Goal: Information Seeking & Learning: Learn about a topic

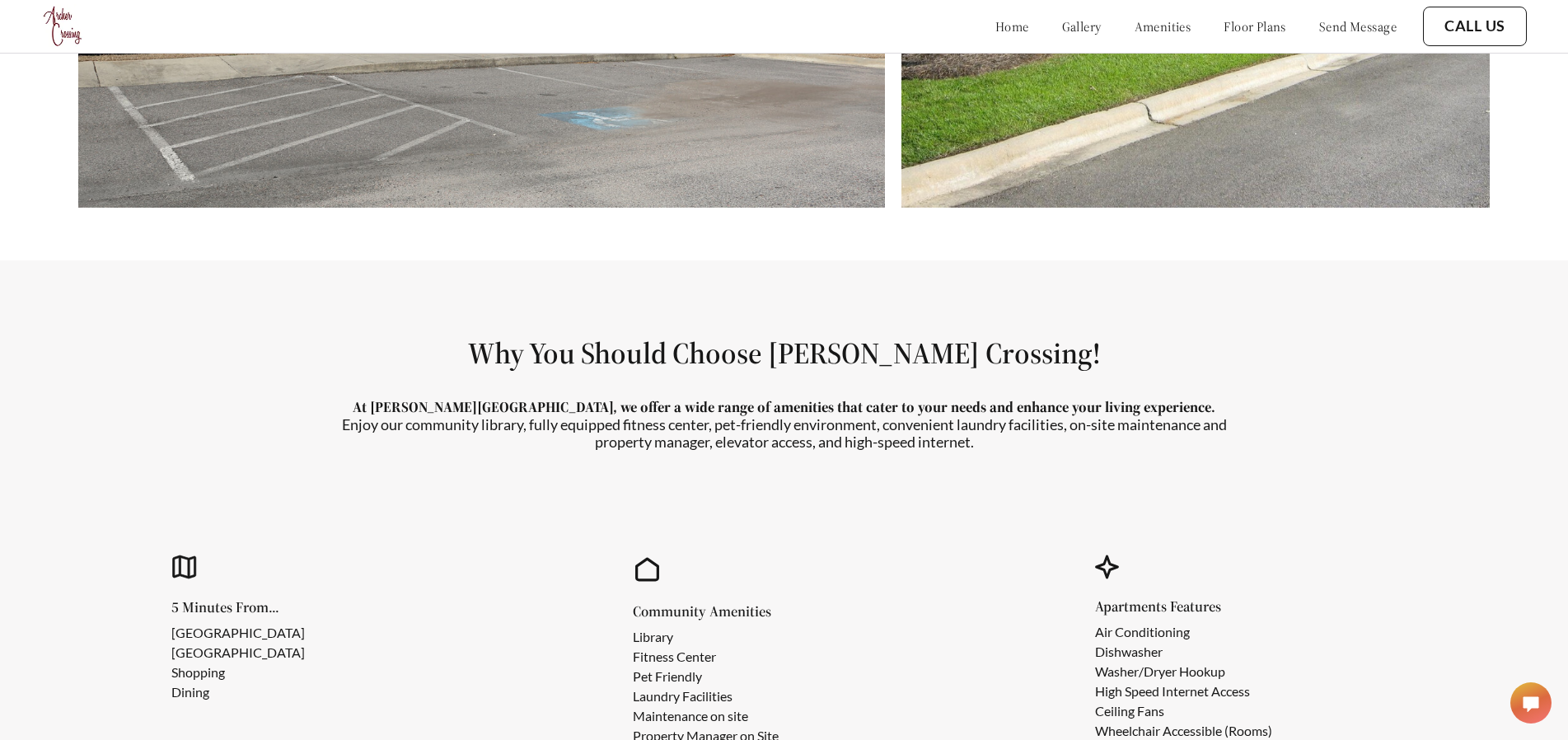
scroll to position [1319, 0]
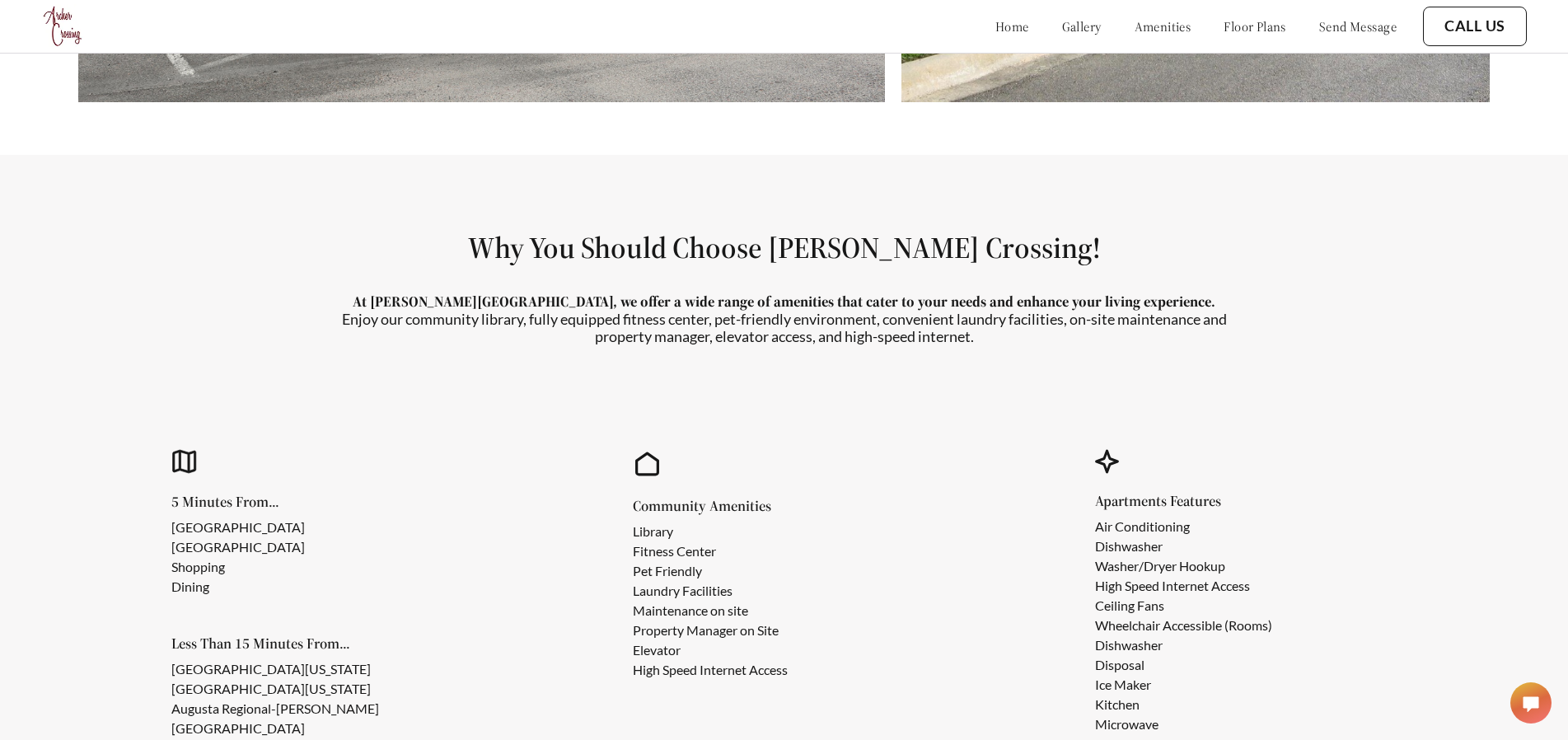
click at [1224, 26] on link "floor plans" at bounding box center [1255, 26] width 63 height 17
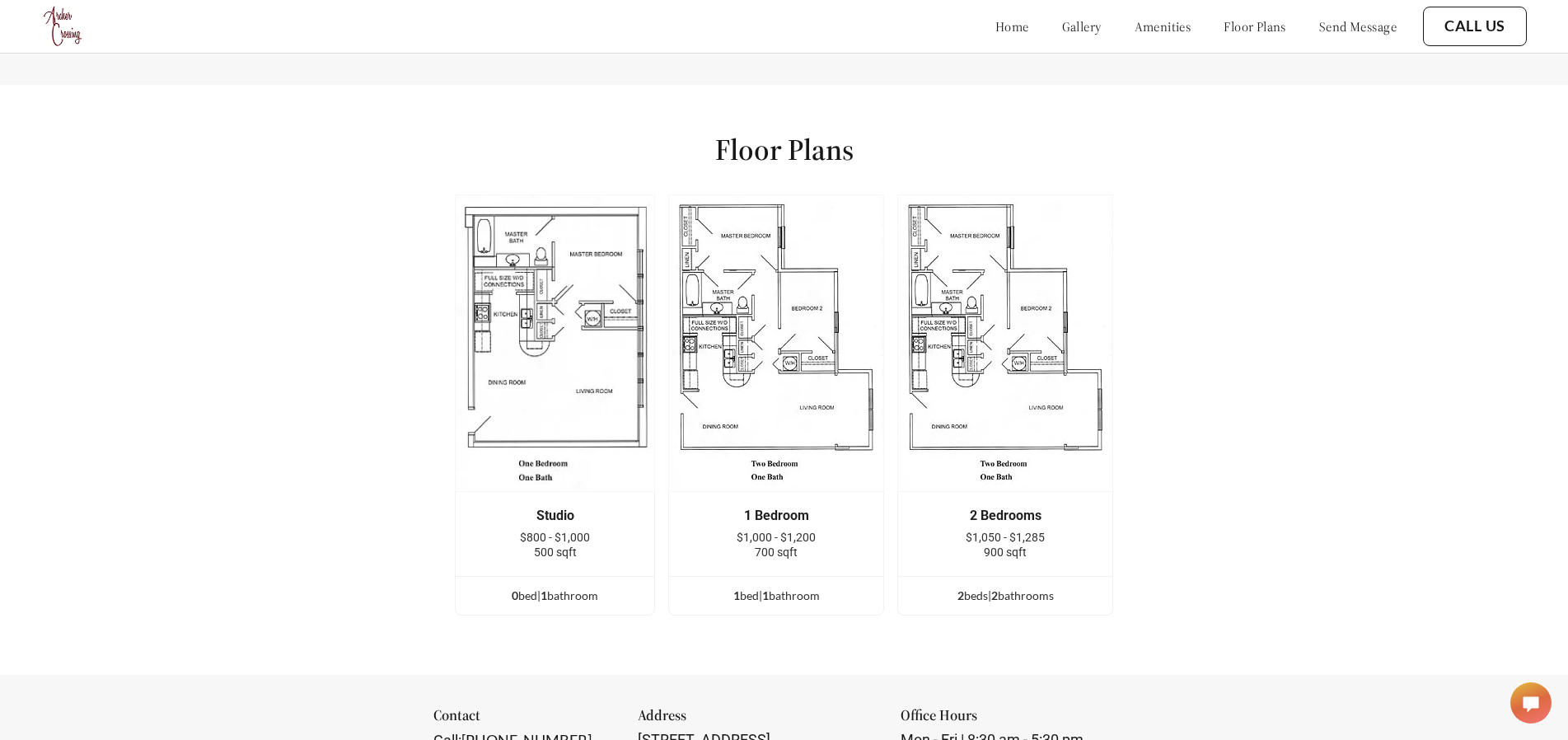
scroll to position [2319, 0]
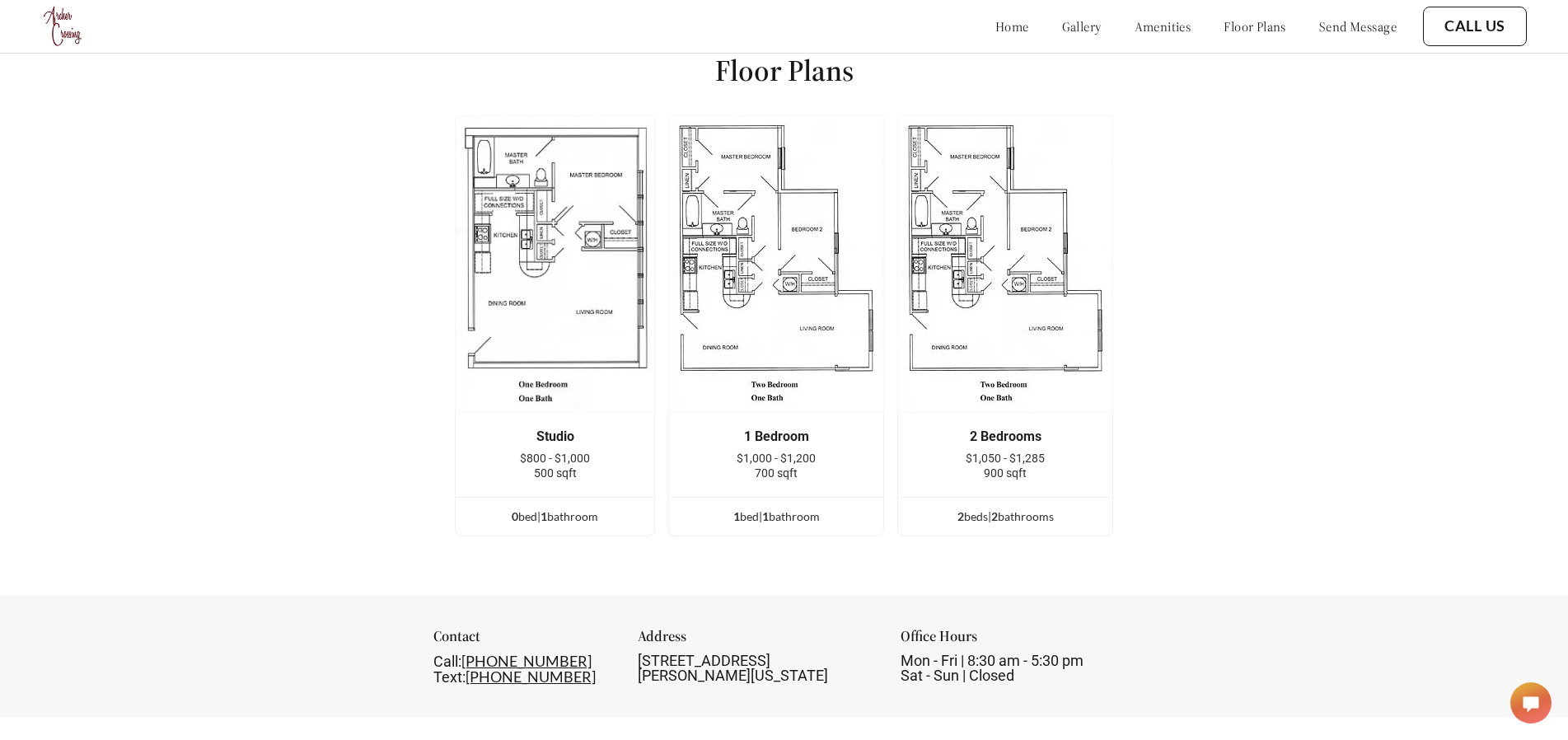
click at [1004, 247] on img at bounding box center [1004, 264] width 216 height 297
click at [1056, 474] on div "900 sqft" at bounding box center [1005, 472] width 165 height 15
click at [1006, 452] on span "$1,050 - $1,285" at bounding box center [1005, 458] width 80 height 13
click at [1013, 526] on ul "2 bed s | 2 bathroom s" at bounding box center [1004, 516] width 214 height 39
click at [1016, 507] on div "2 bed s | 2 bathroom s" at bounding box center [1004, 516] width 214 height 18
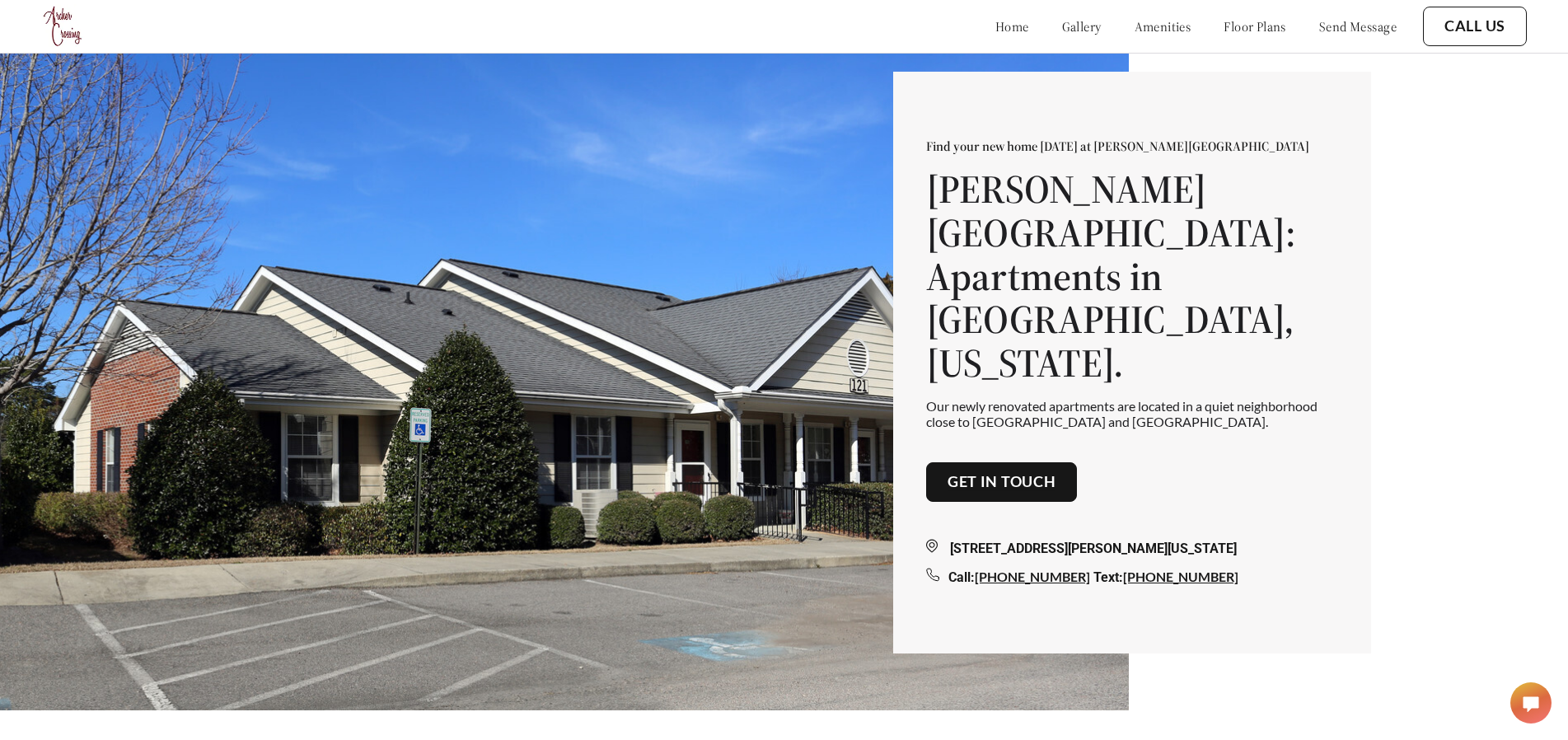
scroll to position [0, 0]
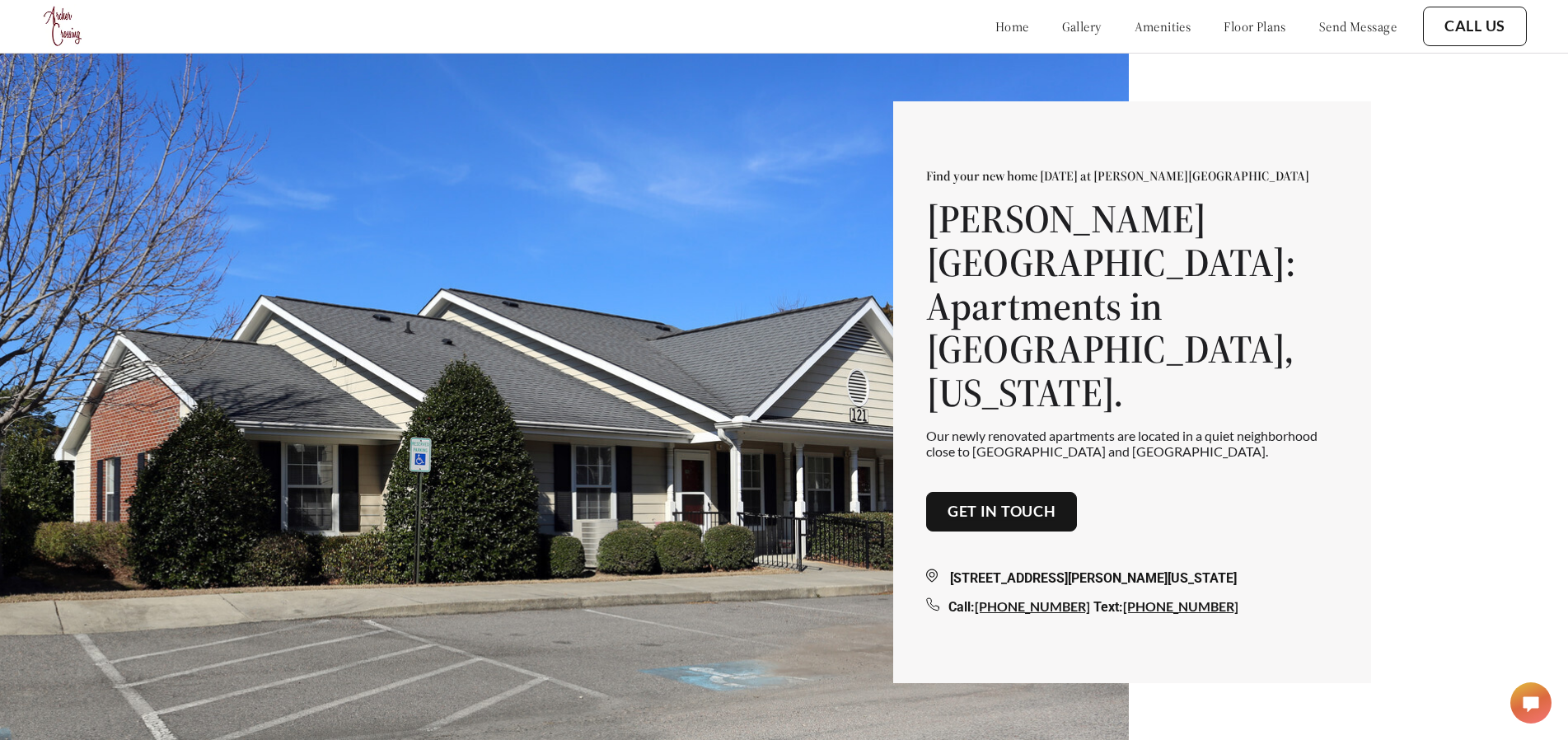
click at [980, 39] on div "home gallery amenities floor plans send message" at bounding box center [1179, 26] width 435 height 45
click at [995, 32] on link "home" at bounding box center [1012, 26] width 34 height 17
